Goal: Task Accomplishment & Management: Complete application form

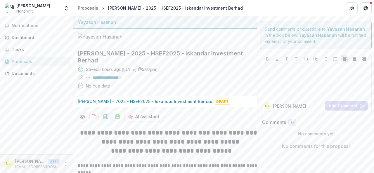
scroll to position [1295, 0]
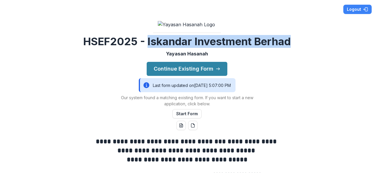
drag, startPoint x: 147, startPoint y: 68, endPoint x: 309, endPoint y: 72, distance: 162.3
click at [309, 72] on div "**********" at bounding box center [187, 86] width 374 height 173
copy h2 "Iskandar Investment Berhad"
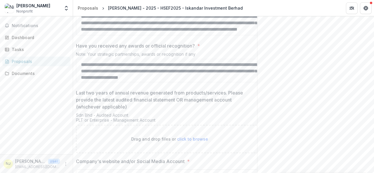
scroll to position [27, 0]
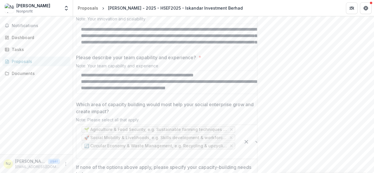
scroll to position [852, 0]
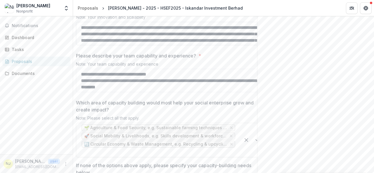
drag, startPoint x: 249, startPoint y: 106, endPoint x: 235, endPoint y: 61, distance: 47.7
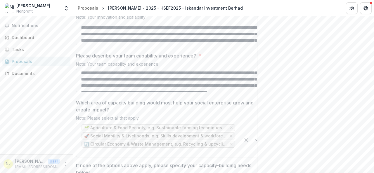
click at [187, 92] on textarea "Please describe your team capability and experience? *" at bounding box center [169, 80] width 187 height 23
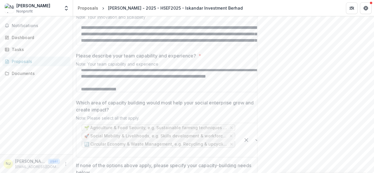
scroll to position [198, 0]
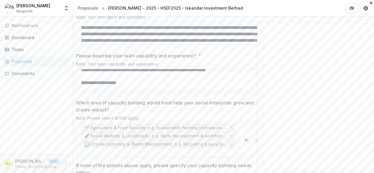
click at [234, 92] on textarea "Please describe your team capability and experience? *" at bounding box center [169, 80] width 187 height 23
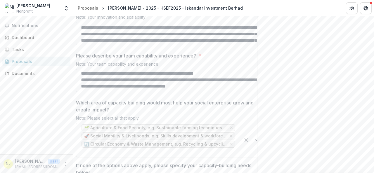
scroll to position [429, 0]
click at [131, 92] on textarea "Please describe your team capability and experience? *" at bounding box center [169, 80] width 187 height 23
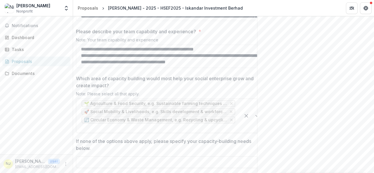
scroll to position [873, 0]
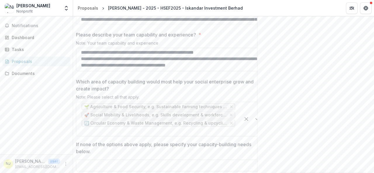
click at [228, 71] on textarea "Please describe your team capability and experience? *" at bounding box center [169, 59] width 187 height 23
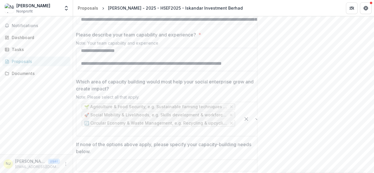
scroll to position [368, 0]
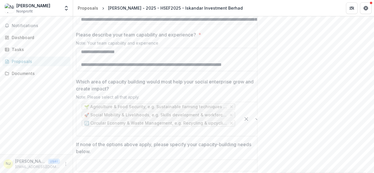
drag, startPoint x: 159, startPoint y: 89, endPoint x: 81, endPoint y: 88, distance: 78.4
click at [81, 71] on textarea "Please describe your team capability and experience? *" at bounding box center [169, 59] width 187 height 23
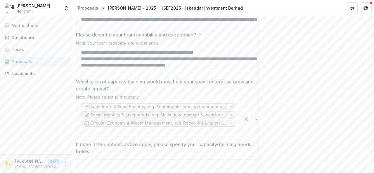
paste textarea "**********"
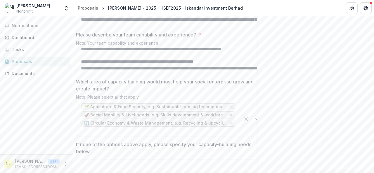
scroll to position [410, 0]
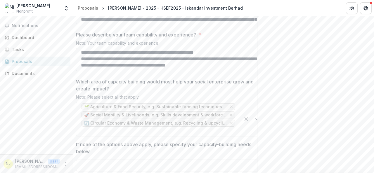
click at [96, 71] on textarea "Please describe your team capability and experience? *" at bounding box center [169, 59] width 187 height 23
drag, startPoint x: 114, startPoint y: 81, endPoint x: 172, endPoint y: 80, distance: 57.6
click at [172, 71] on textarea "Please describe your team capability and experience? *" at bounding box center [169, 59] width 187 height 23
click at [185, 71] on textarea "Please describe your team capability and experience? *" at bounding box center [169, 59] width 187 height 23
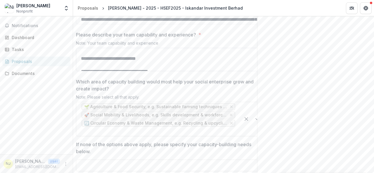
scroll to position [306, 0]
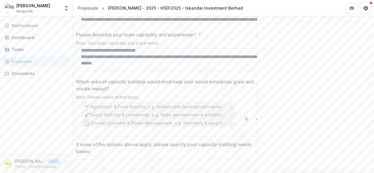
drag, startPoint x: 91, startPoint y: 94, endPoint x: 111, endPoint y: 87, distance: 20.3
click at [111, 71] on textarea "Please describe your team capability and experience? *" at bounding box center [169, 59] width 187 height 23
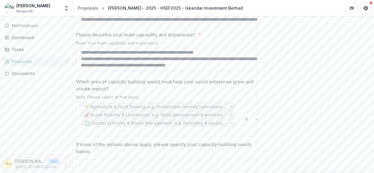
scroll to position [423, 0]
drag, startPoint x: 154, startPoint y: 87, endPoint x: 92, endPoint y: 82, distance: 62.6
click at [92, 71] on textarea "Please describe your team capability and experience? *" at bounding box center [169, 59] width 187 height 23
click at [246, 71] on textarea "Please describe your team capability and experience? *" at bounding box center [169, 59] width 187 height 23
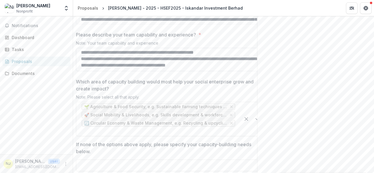
click at [81, 71] on textarea "Please describe your team capability and experience? *" at bounding box center [169, 59] width 187 height 23
drag, startPoint x: 140, startPoint y: 76, endPoint x: 189, endPoint y: 67, distance: 50.2
click at [189, 67] on div "Please describe your team capability and experience? * Note: Your team capabili…" at bounding box center [169, 52] width 187 height 42
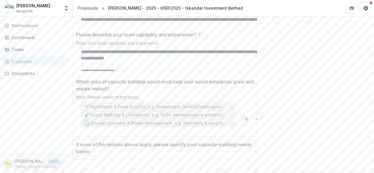
click at [189, 48] on div "Note: Your team capability and experience" at bounding box center [169, 44] width 187 height 7
click at [189, 71] on textarea "Please describe your team capability and experience? *" at bounding box center [169, 59] width 187 height 23
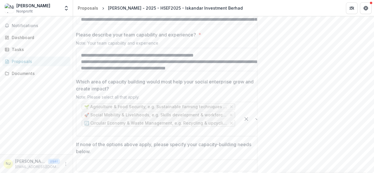
scroll to position [410, 0]
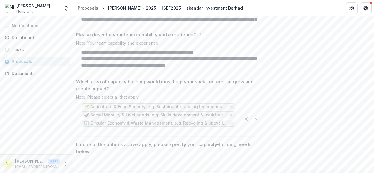
click at [193, 71] on textarea "Please describe your team capability and experience? *" at bounding box center [169, 59] width 187 height 23
drag, startPoint x: 176, startPoint y: 87, endPoint x: 239, endPoint y: 89, distance: 62.6
click at [239, 71] on textarea "Please describe your team capability and experience? *" at bounding box center [169, 59] width 187 height 23
click at [186, 71] on textarea "Please describe your team capability and experience? *" at bounding box center [169, 59] width 187 height 23
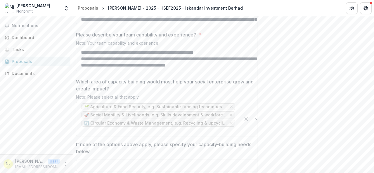
type textarea "**********"
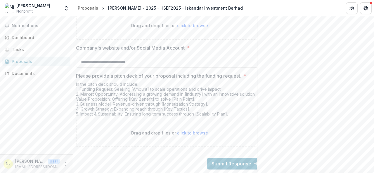
scroll to position [1247, 0]
click at [195, 131] on span "click to browse" at bounding box center [192, 133] width 31 height 5
type input "**********"
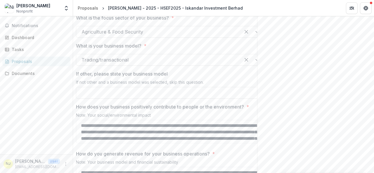
scroll to position [671, 0]
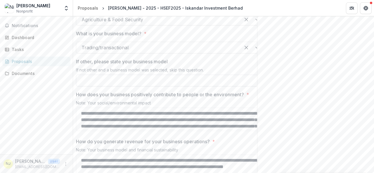
click at [190, 87] on input "If other, please state your business model" at bounding box center [169, 81] width 187 height 12
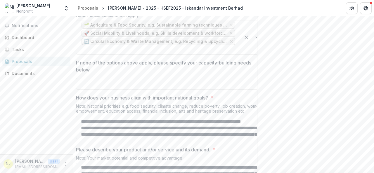
scroll to position [958, 0]
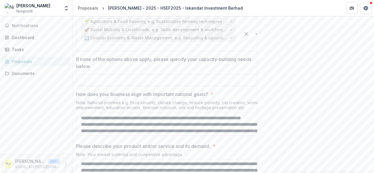
type input "***"
click at [161, 86] on input "If none of the options above apply, please specify your capacity-building needs…" at bounding box center [169, 81] width 187 height 12
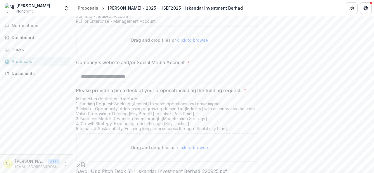
scroll to position [1199, 0]
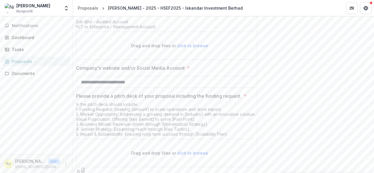
type input "***"
click at [187, 48] on span "click to browse" at bounding box center [192, 45] width 31 height 5
type input "**********"
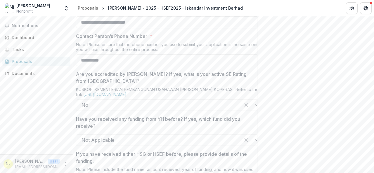
scroll to position [343, 0]
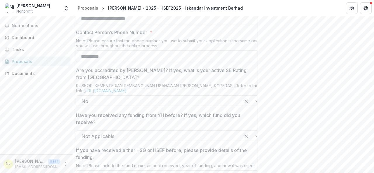
click at [80, 62] on input "**********" at bounding box center [169, 57] width 187 height 12
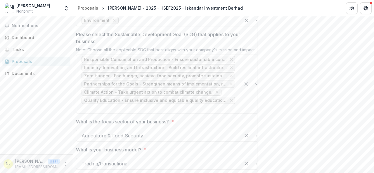
scroll to position [557, 0]
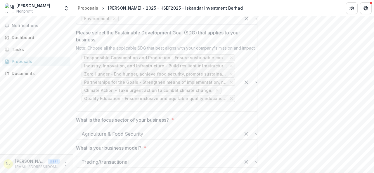
type input "**********"
click at [169, 23] on div at bounding box center [178, 19] width 116 height 8
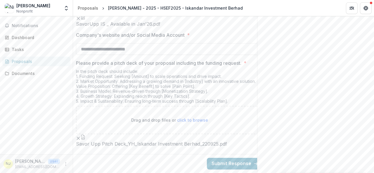
scroll to position [1343, 0]
click at [243, 160] on button "Submit Response" at bounding box center [235, 164] width 56 height 12
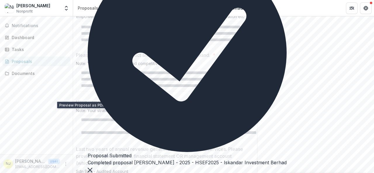
scroll to position [67, 0]
